Goal: Task Accomplishment & Management: Manage account settings

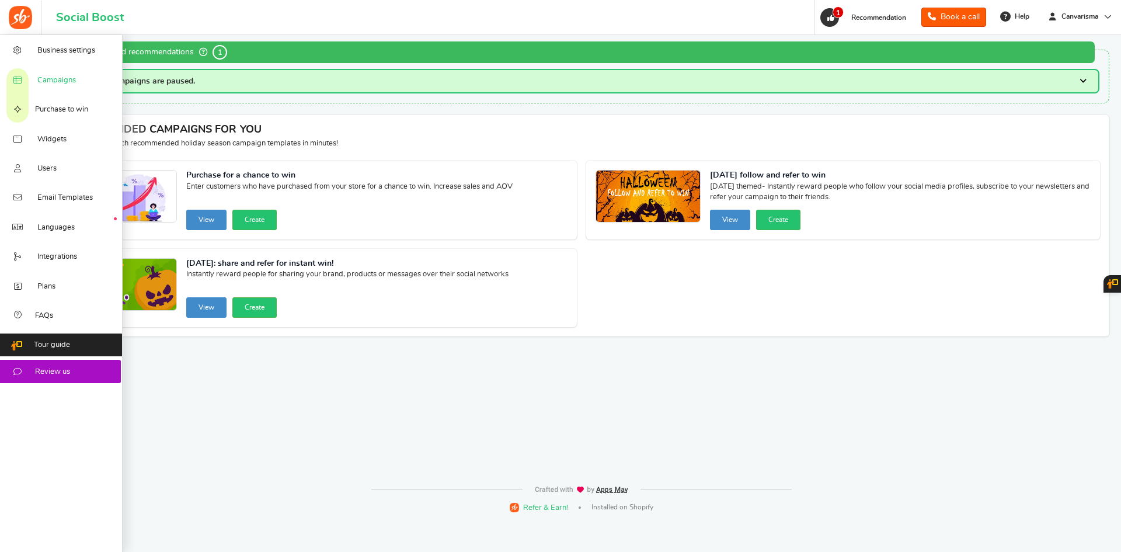
click at [60, 81] on span "Campaigns" at bounding box center [56, 80] width 39 height 11
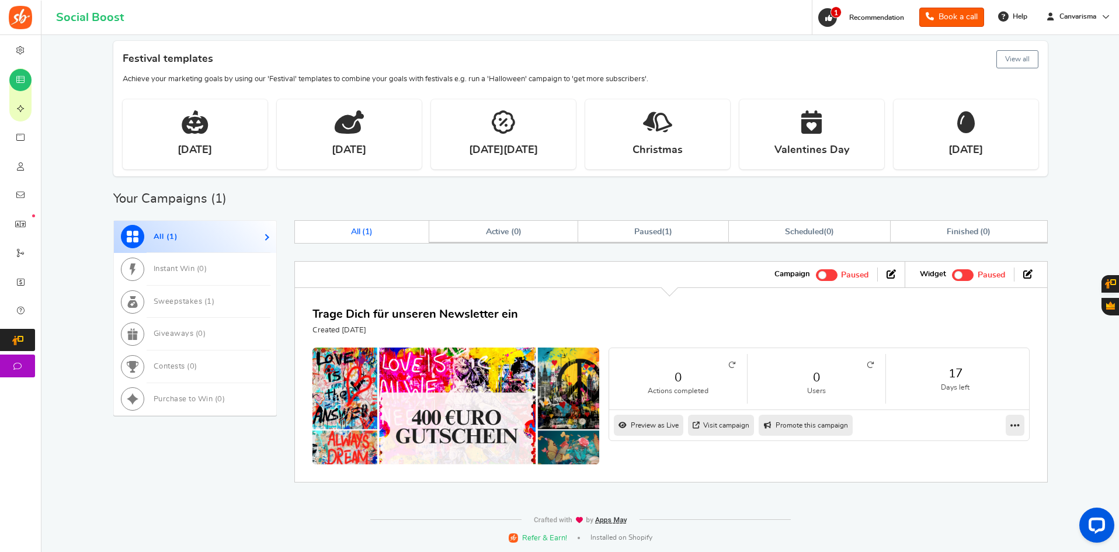
click at [807, 424] on link "Promote this campaign" at bounding box center [805, 425] width 94 height 21
type input "https://amze.me/Dcg50"
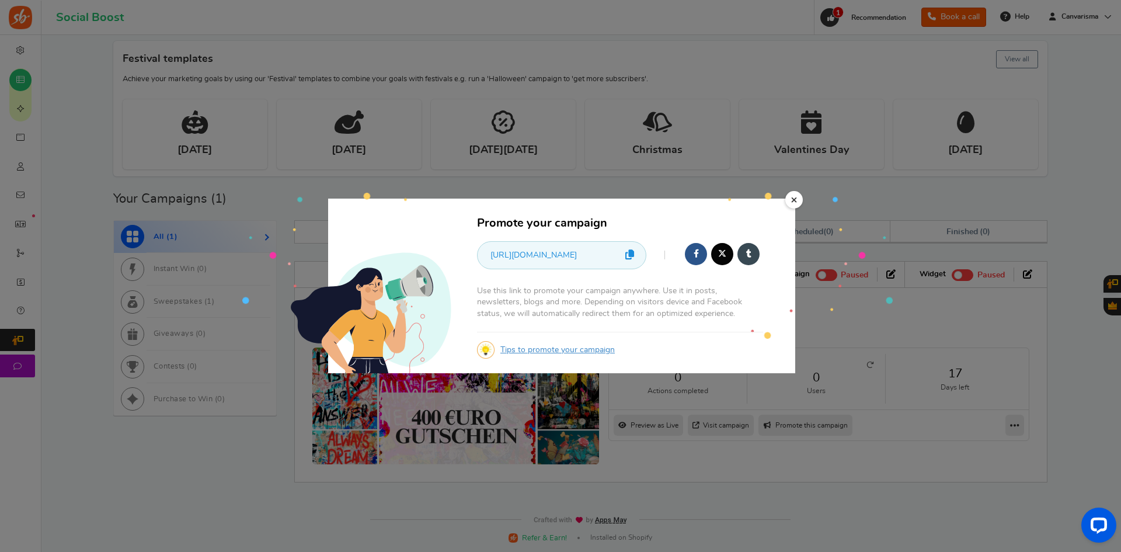
click at [629, 257] on icon at bounding box center [629, 254] width 9 height 10
click at [792, 201] on link "×" at bounding box center [794, 200] width 18 height 18
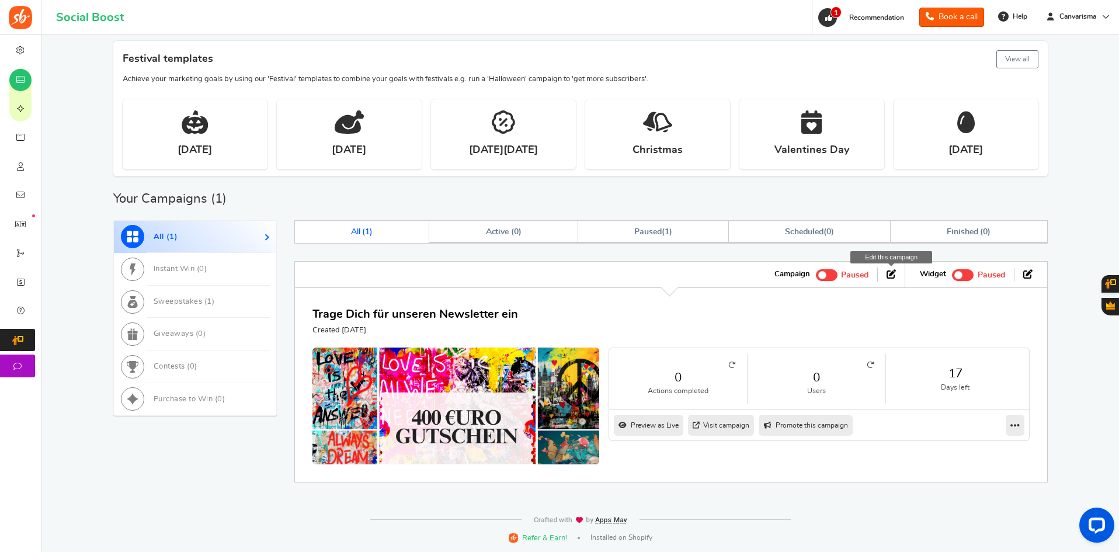
click at [886, 273] on icon at bounding box center [890, 273] width 9 height 9
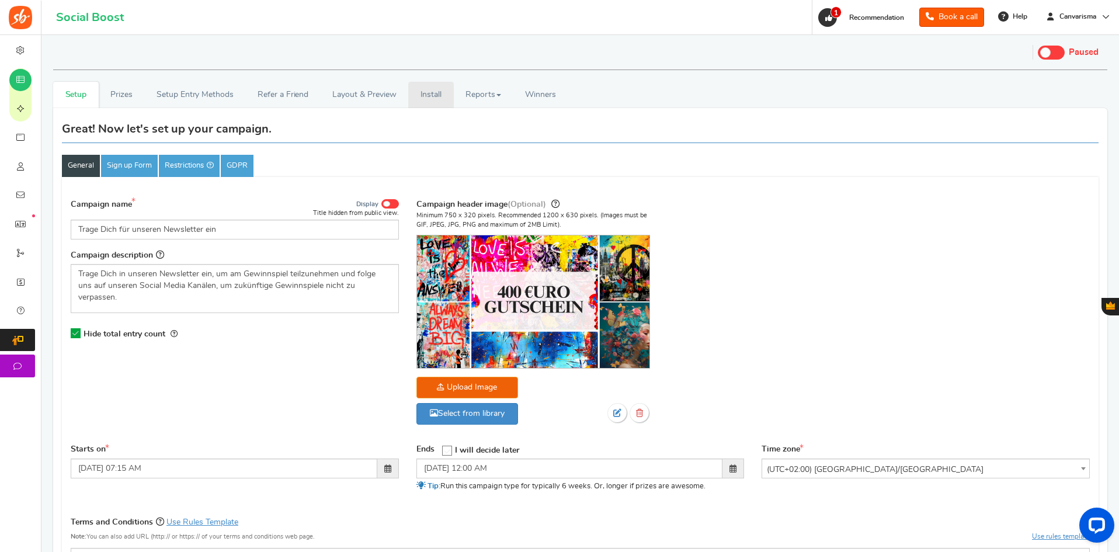
click at [436, 96] on link "Install" at bounding box center [431, 95] width 46 height 26
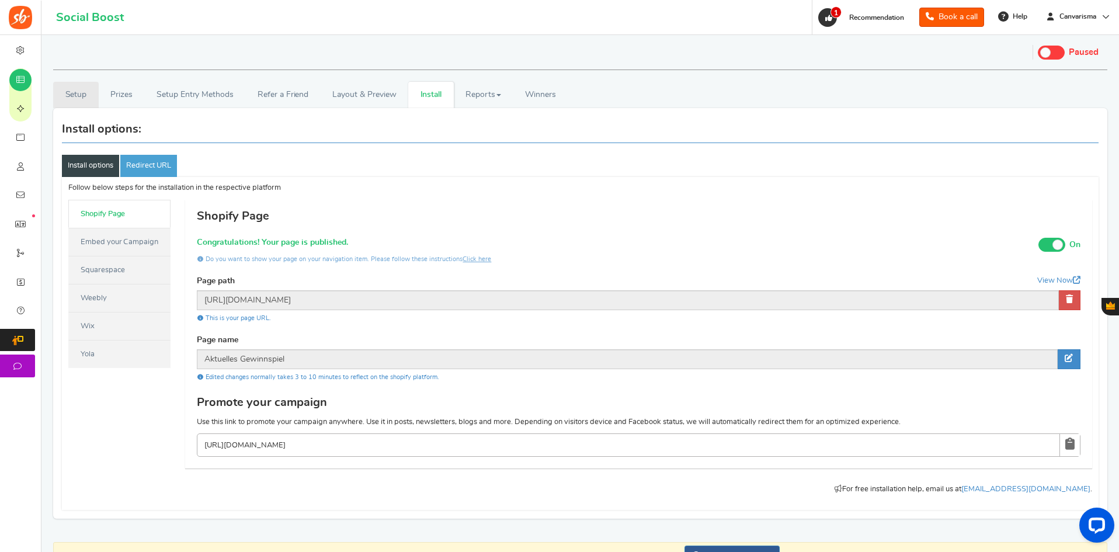
click at [85, 93] on link "Setup" at bounding box center [76, 95] width 46 height 26
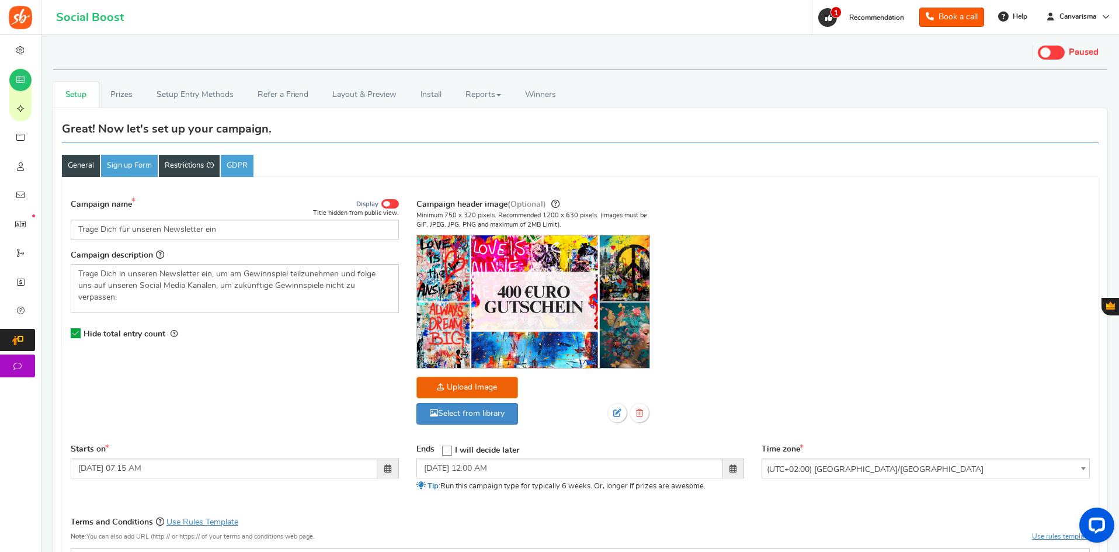
click at [184, 158] on link "Restrictions" at bounding box center [189, 166] width 61 height 22
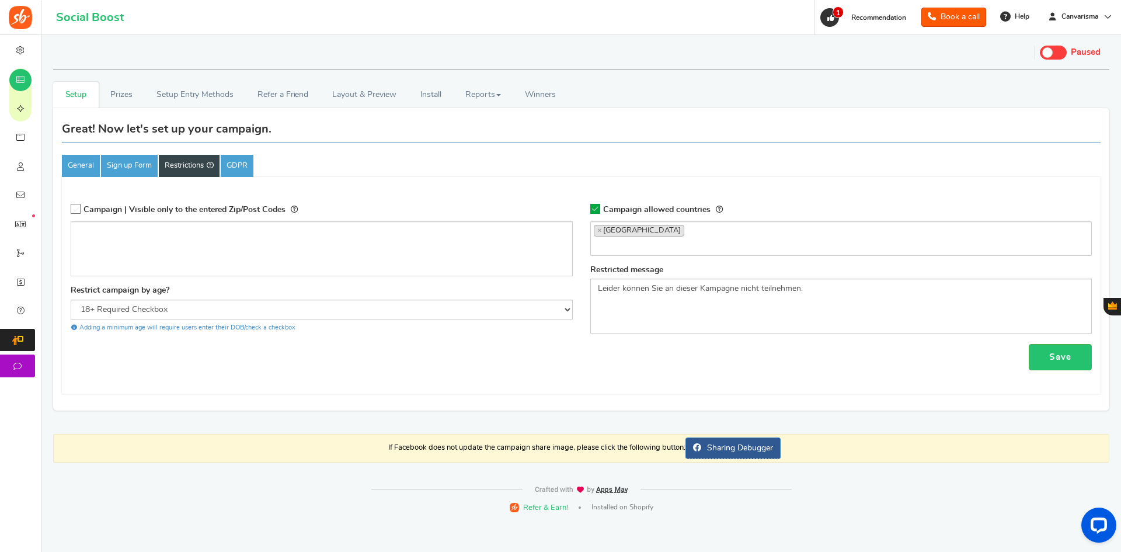
click at [687, 227] on ul "× Germany" at bounding box center [841, 236] width 501 height 29
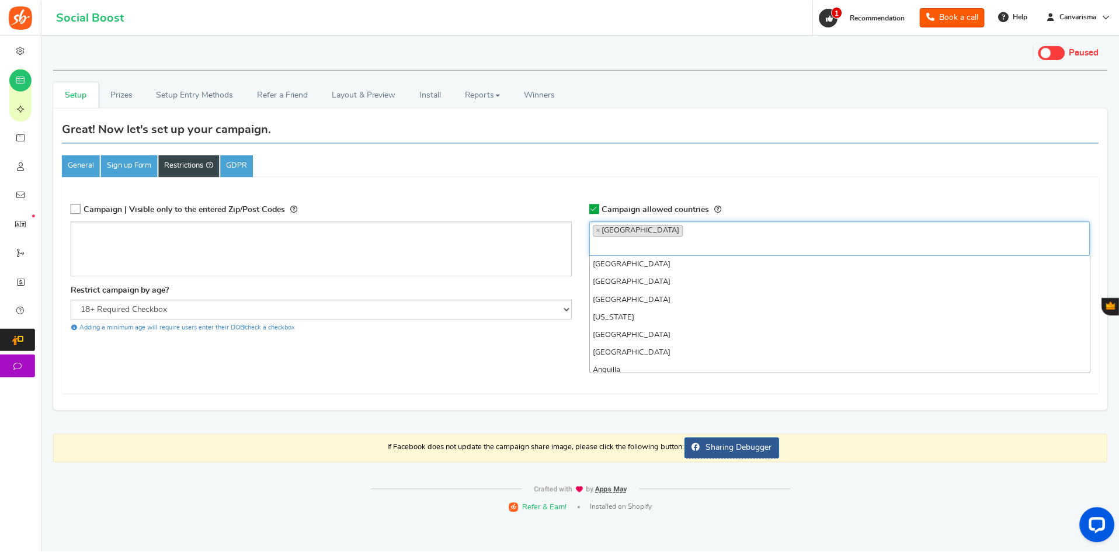
scroll to position [1357, 0]
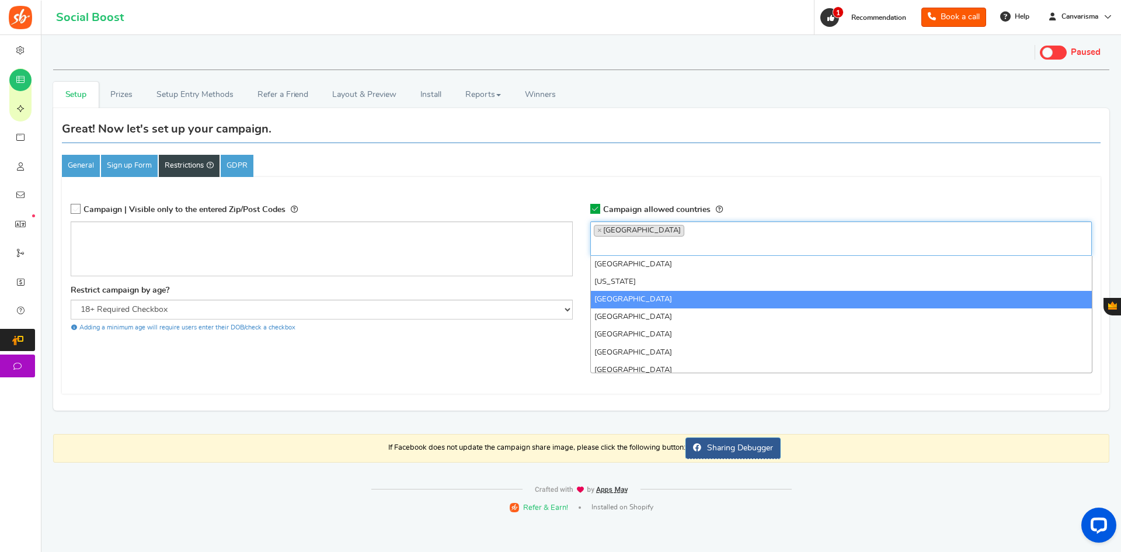
type input "i"
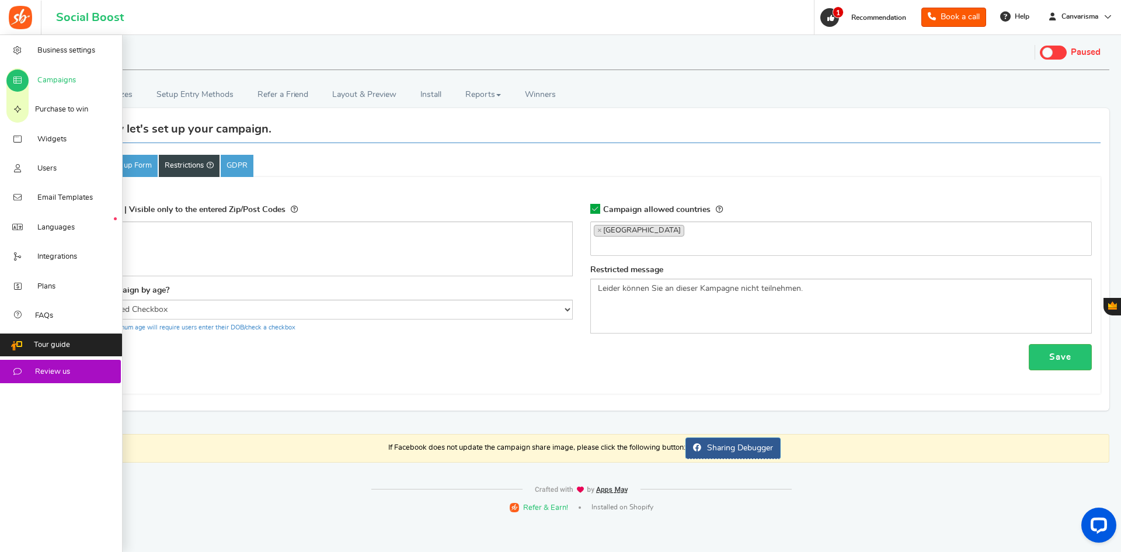
click at [53, 75] on span "Campaigns" at bounding box center [56, 80] width 39 height 11
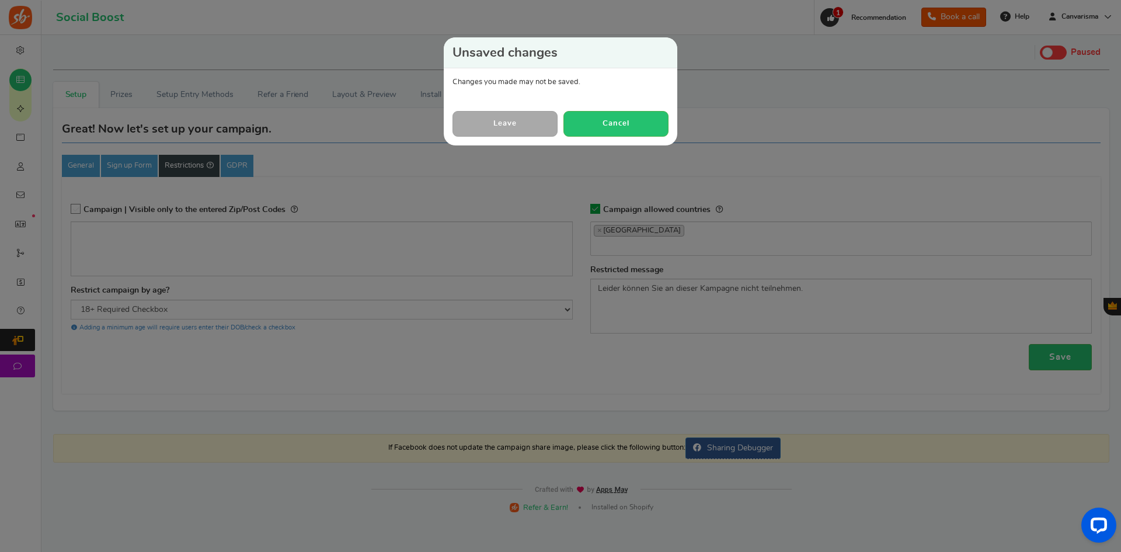
click at [497, 123] on link "Leave" at bounding box center [504, 123] width 105 height 25
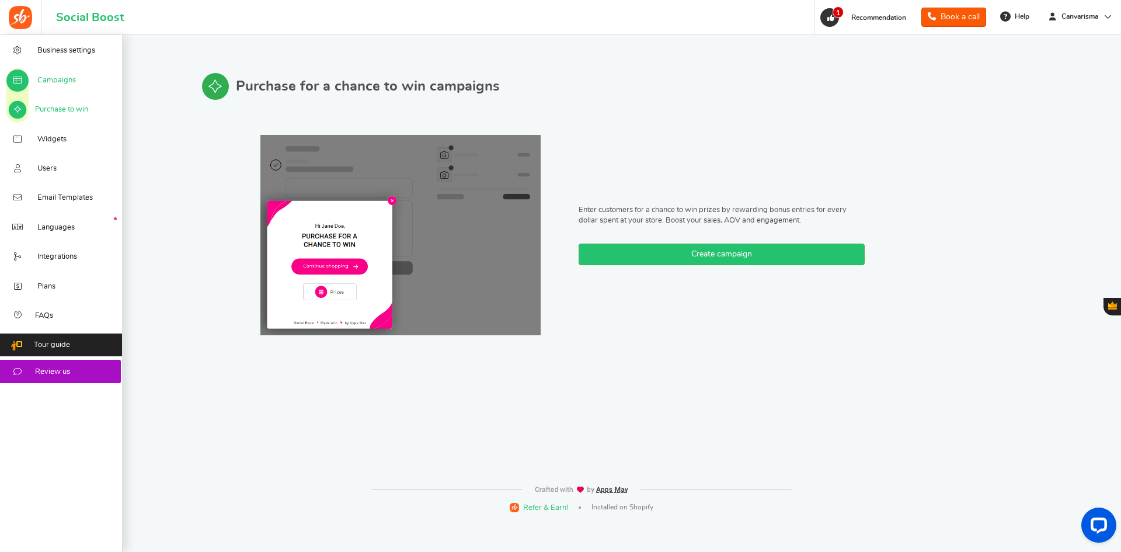
click at [58, 84] on span "Campaigns" at bounding box center [56, 80] width 39 height 11
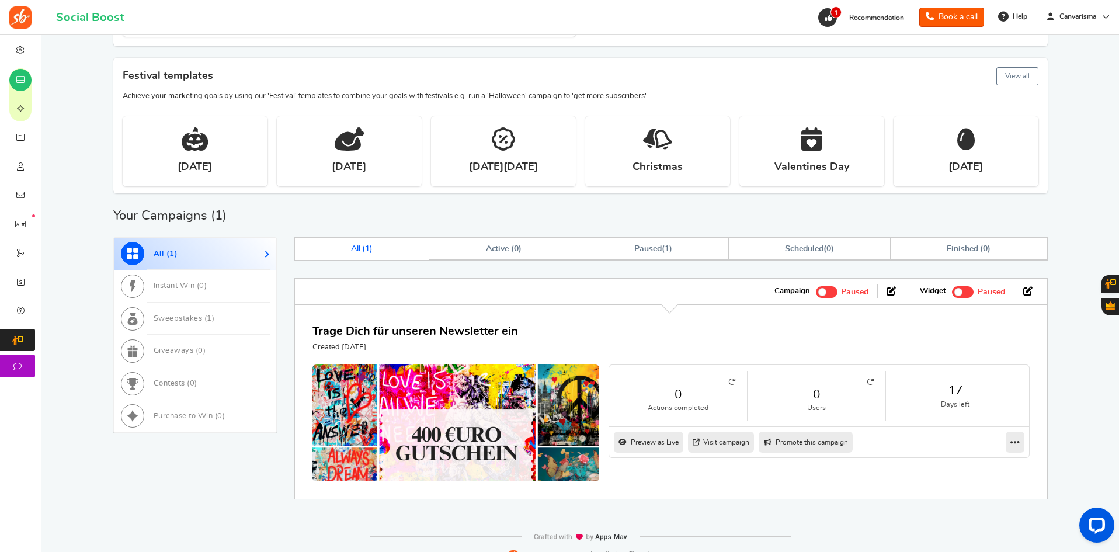
scroll to position [279, 0]
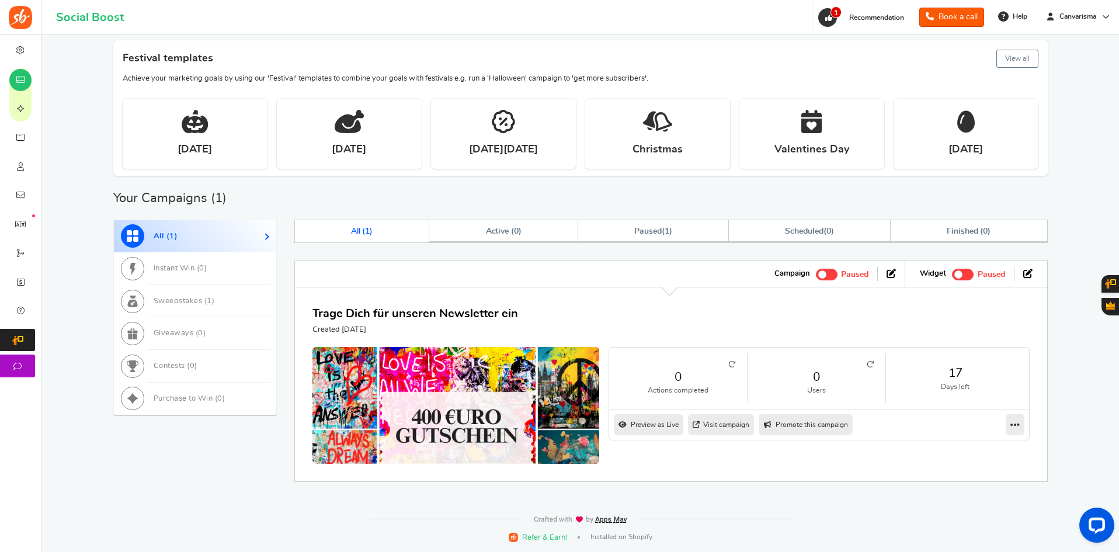
click at [806, 432] on link "Promote this campaign" at bounding box center [805, 424] width 94 height 21
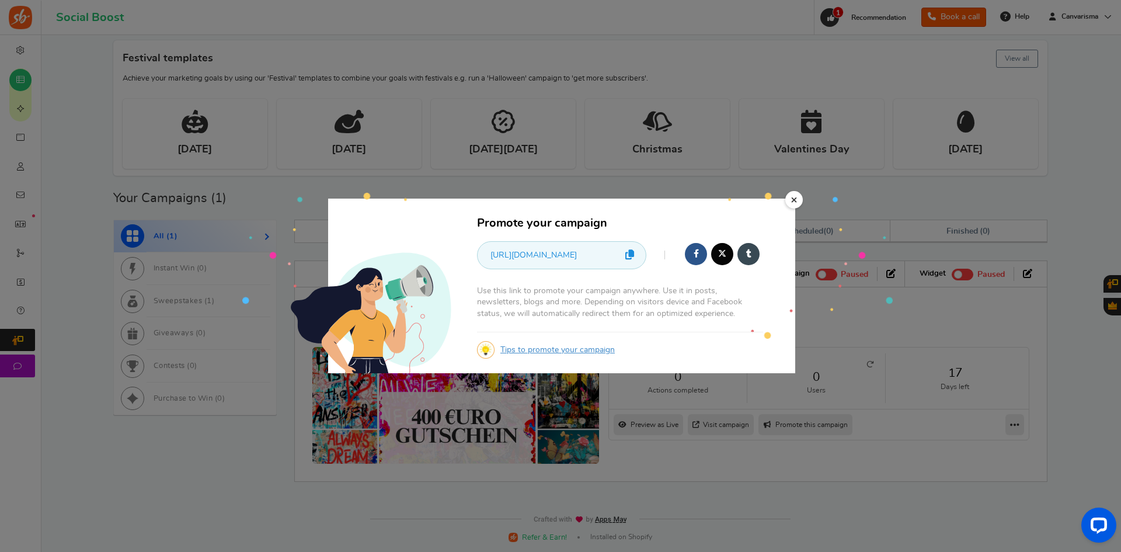
click at [633, 254] on icon at bounding box center [629, 254] width 9 height 10
click at [633, 257] on icon at bounding box center [629, 254] width 9 height 10
drag, startPoint x: 796, startPoint y: 198, endPoint x: 795, endPoint y: 204, distance: 6.7
click at [796, 197] on link "×" at bounding box center [794, 200] width 18 height 18
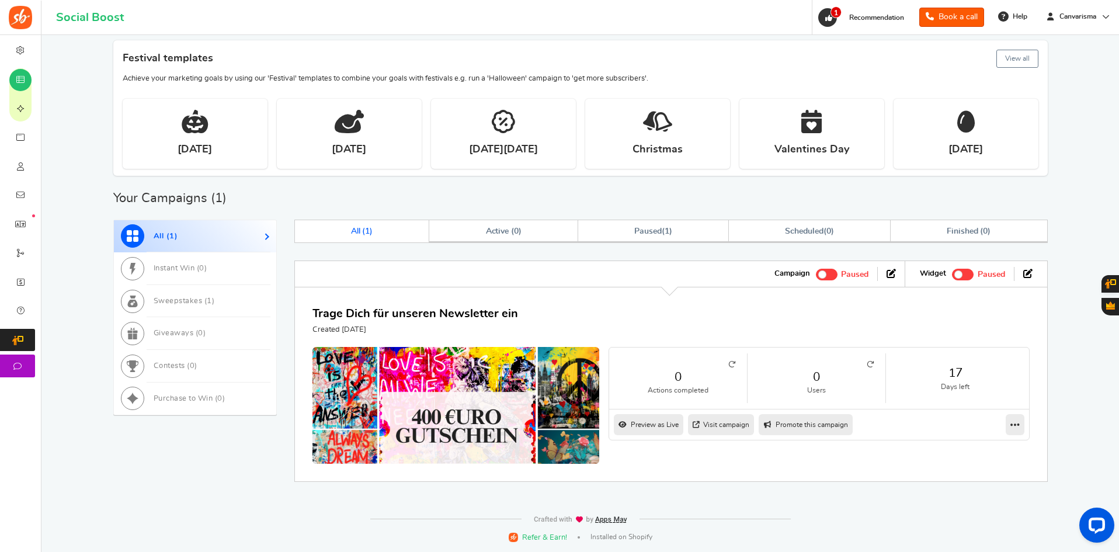
click at [827, 266] on ul "Campaign Active Paused" at bounding box center [832, 274] width 145 height 26
click at [828, 273] on span at bounding box center [827, 274] width 22 height 11
click at [816, 273] on input "Active Paused" at bounding box center [816, 273] width 0 height 8
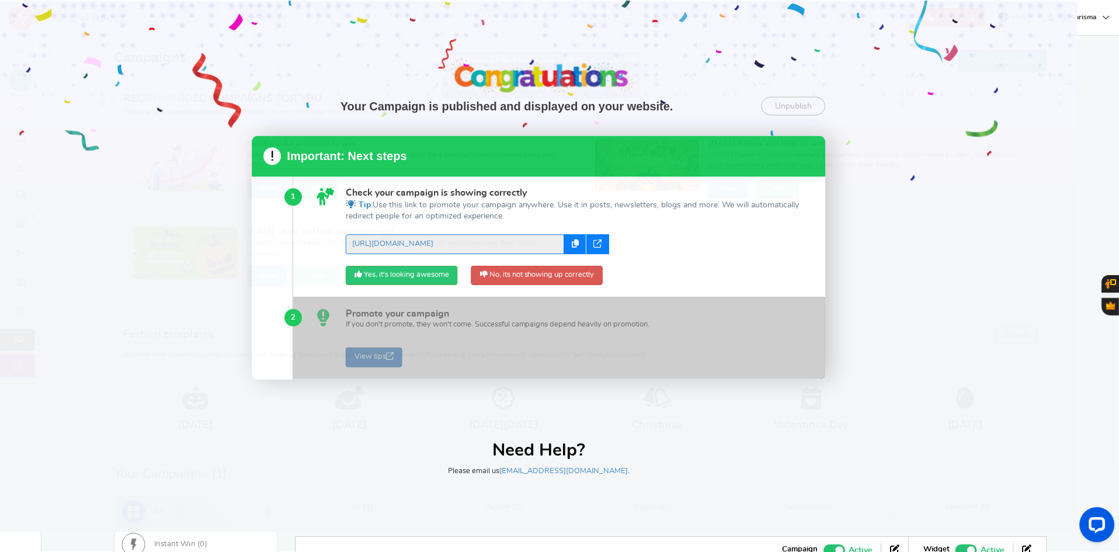
scroll to position [0, 0]
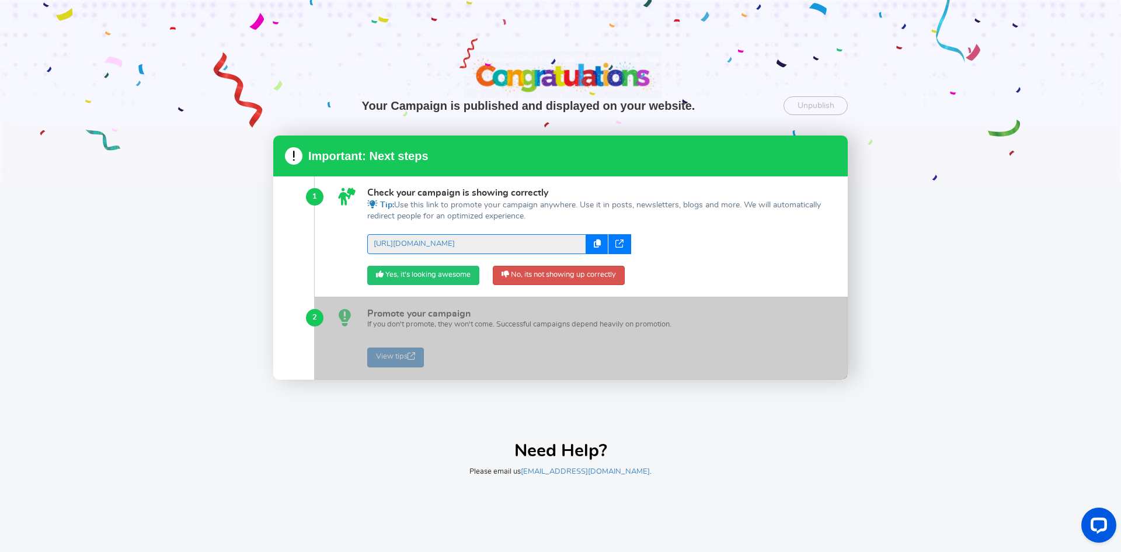
click at [447, 270] on link "Yes, it's looking awesome" at bounding box center [423, 276] width 112 height 20
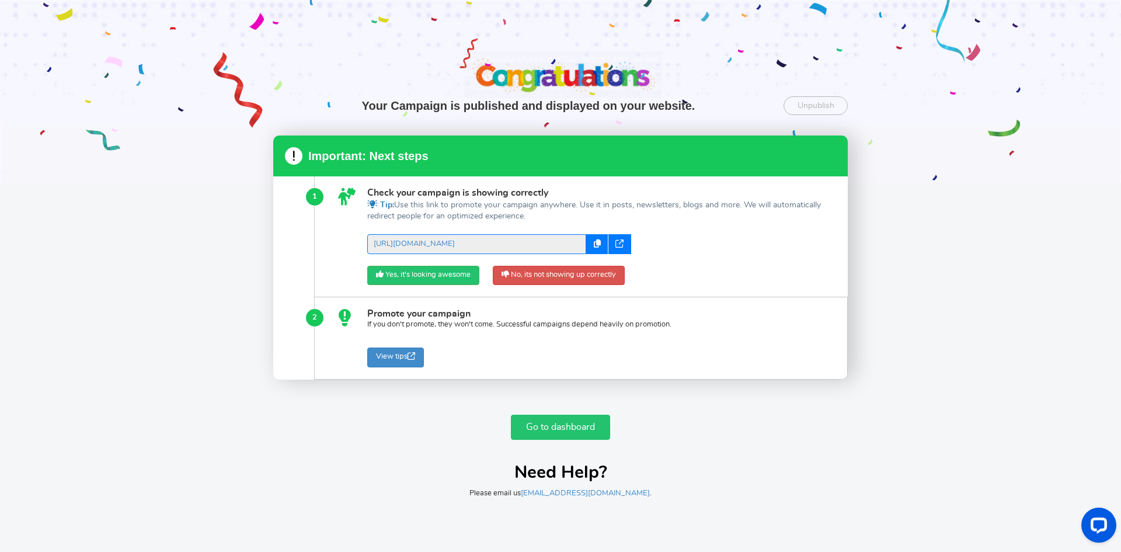
click at [586, 428] on link "Go to dashboard" at bounding box center [560, 427] width 99 height 25
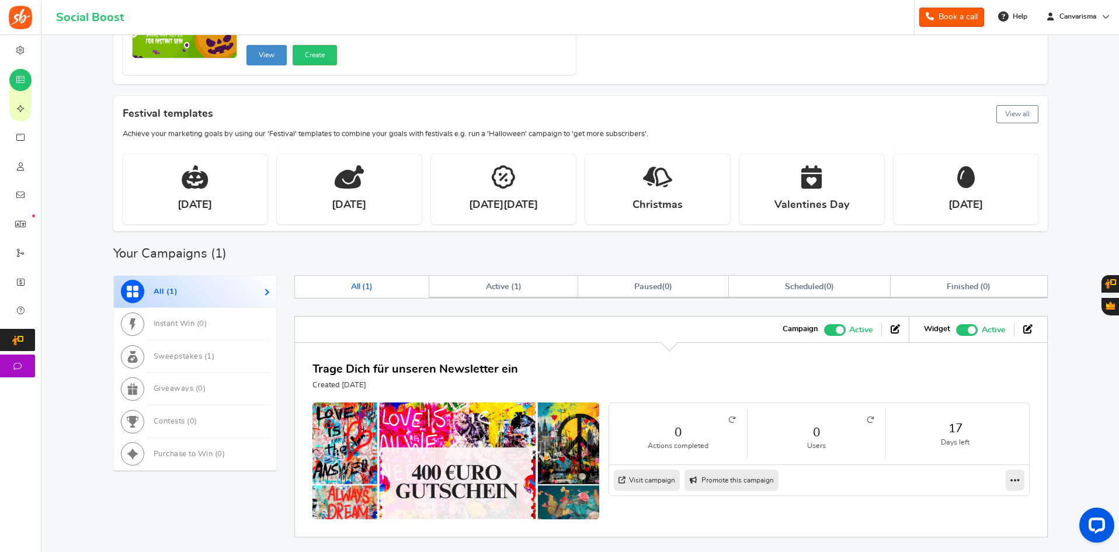
scroll to position [279, 0]
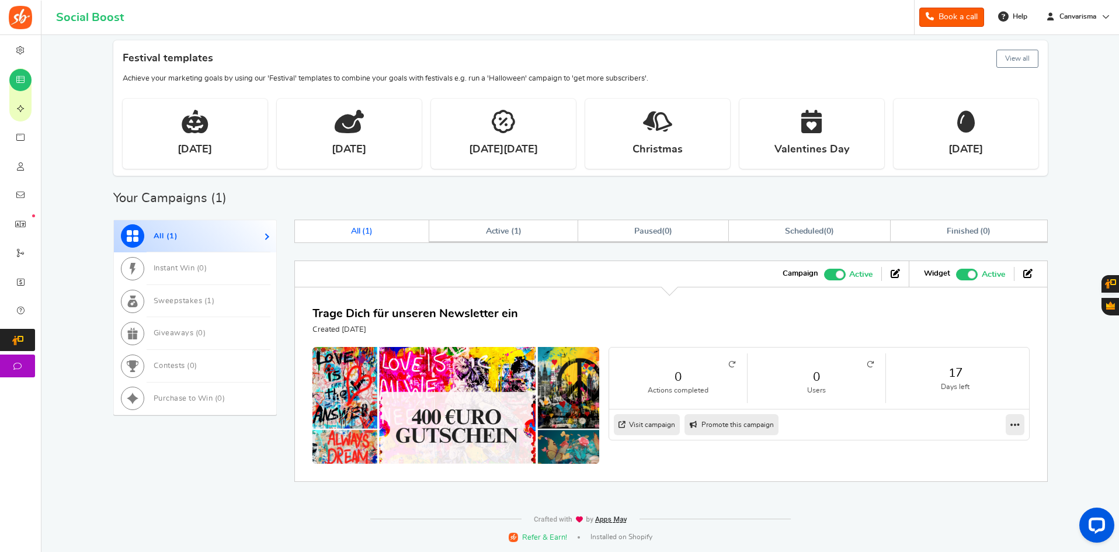
click at [837, 274] on span at bounding box center [839, 274] width 8 height 8
click at [824, 274] on input "Active Paused" at bounding box center [824, 273] width 0 height 8
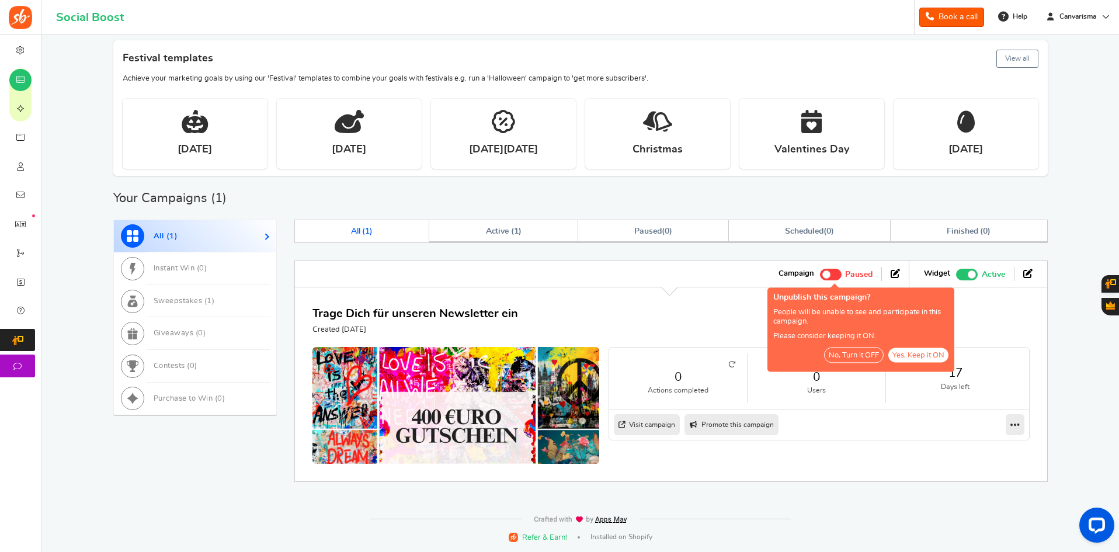
click at [849, 358] on button "No, Turn it OFF" at bounding box center [854, 355] width 60 height 16
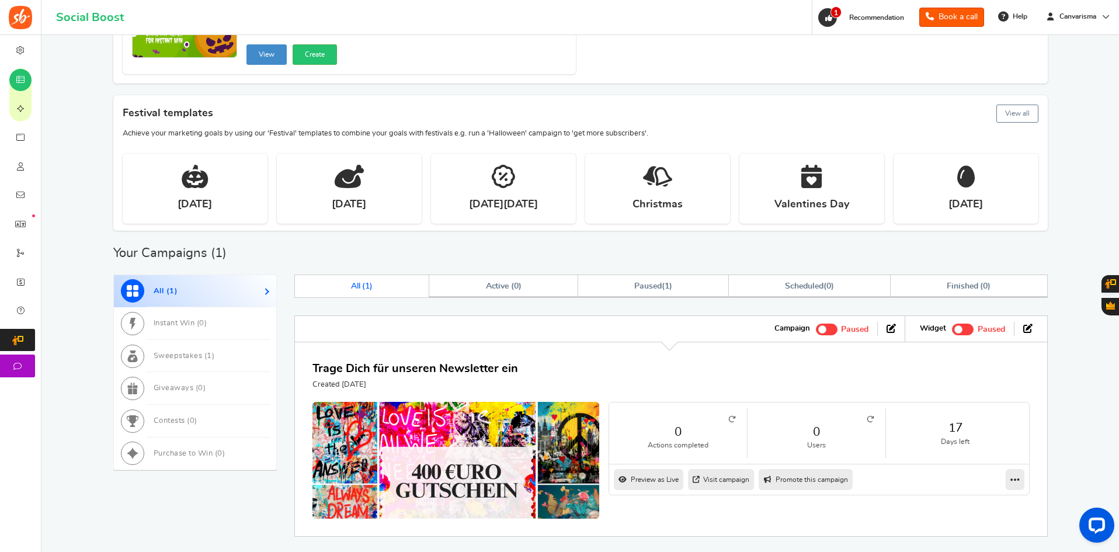
scroll to position [278, 0]
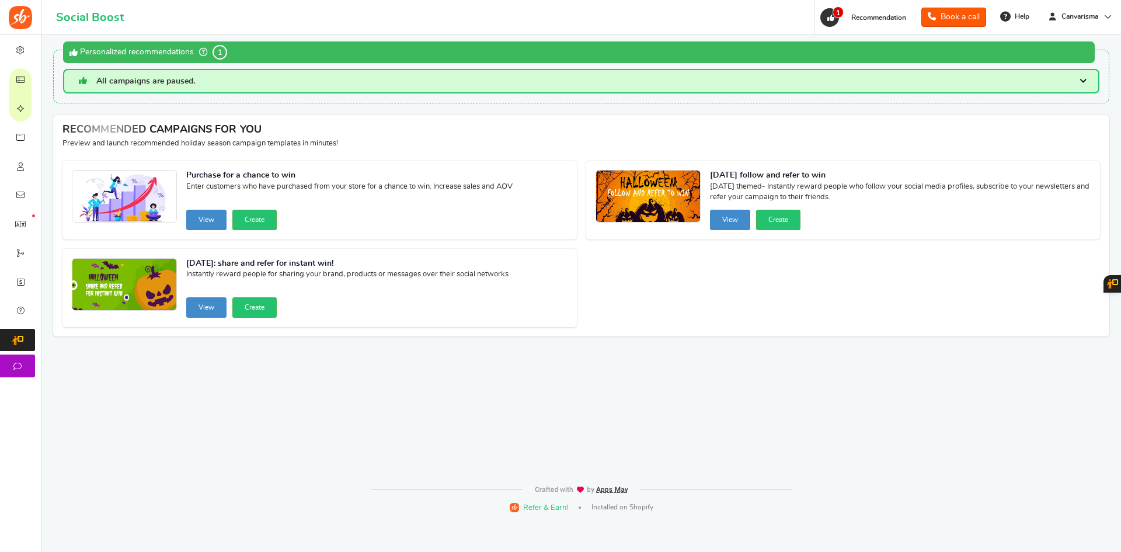
click at [0, 0] on span "Campaigns" at bounding box center [0, 0] width 0 height 0
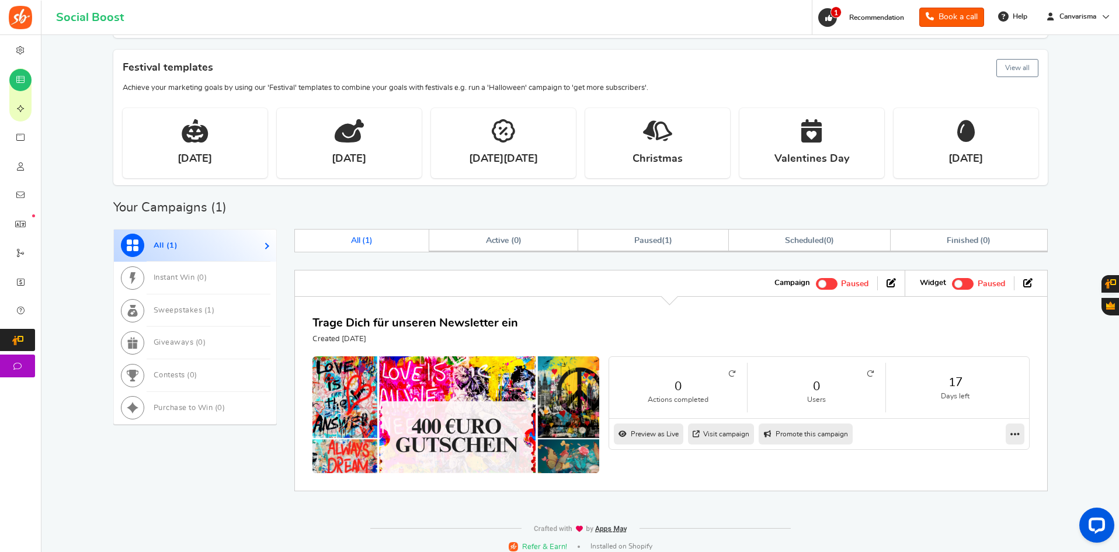
scroll to position [278, 0]
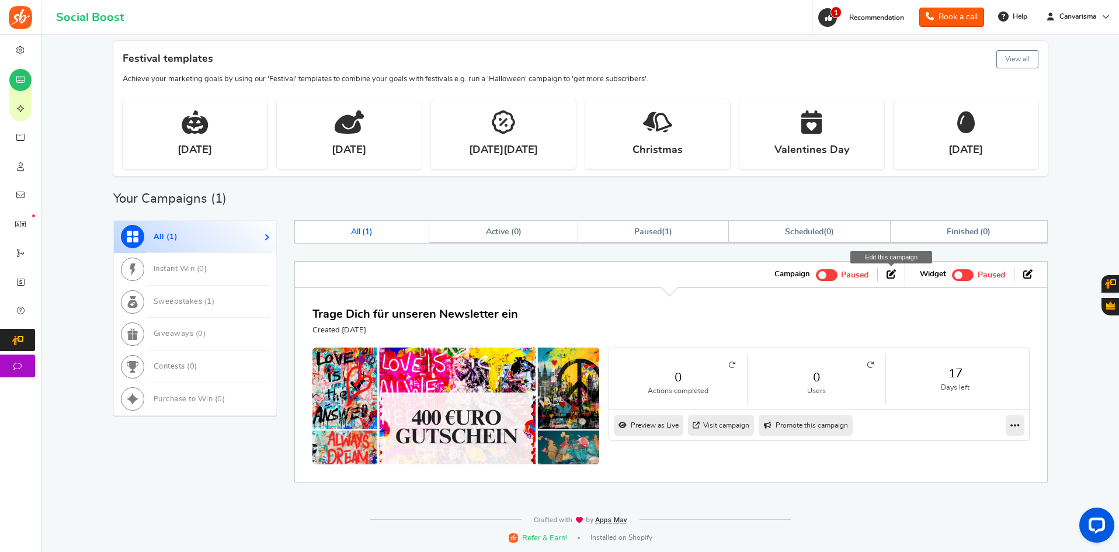
click at [890, 270] on icon at bounding box center [890, 273] width 9 height 9
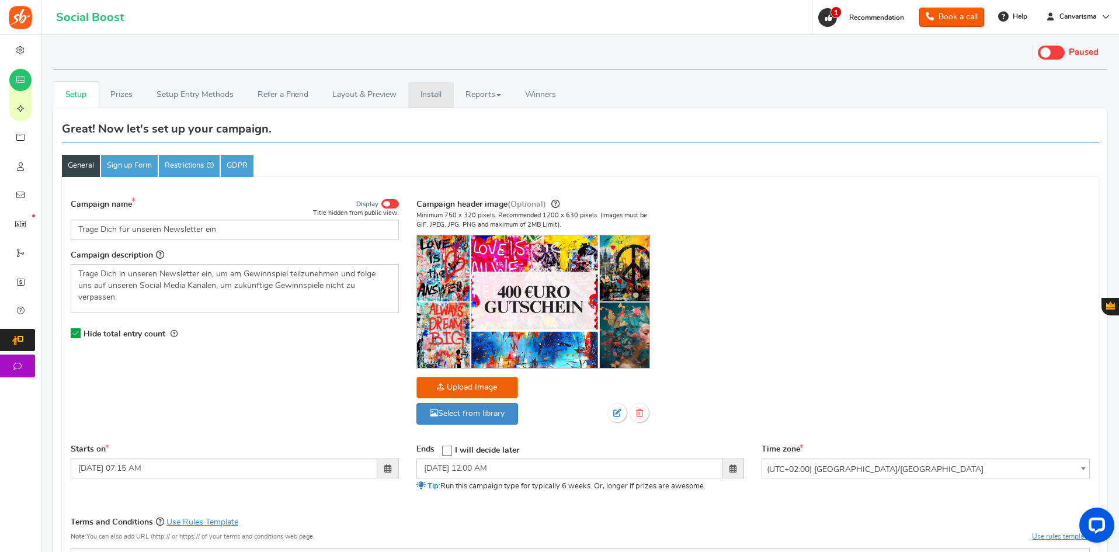
click at [435, 102] on link "Install" at bounding box center [431, 95] width 46 height 26
